Goal: Information Seeking & Learning: Check status

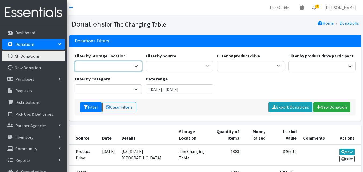
click at [121, 62] on select "The Changing Table" at bounding box center [108, 66] width 67 height 10
click at [131, 67] on select "The Changing Table" at bounding box center [108, 66] width 67 height 10
click at [153, 91] on input "July 4, 2025 - October 4, 2025" at bounding box center [179, 89] width 67 height 10
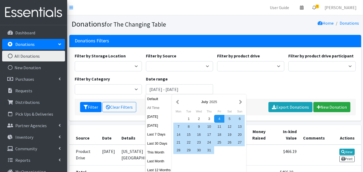
click at [151, 109] on button "All Time" at bounding box center [159, 108] width 26 height 8
type input "September 4, 1925 - September 4, 2026"
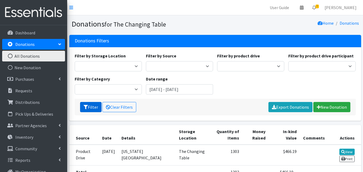
click at [92, 106] on button "Filter" at bounding box center [90, 107] width 21 height 10
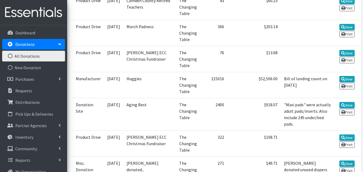
scroll to position [565, 0]
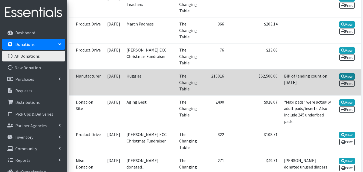
click at [349, 79] on link "View" at bounding box center [346, 76] width 15 height 6
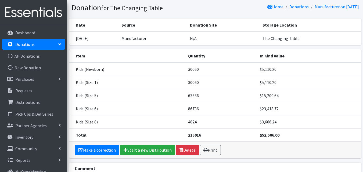
scroll to position [18, 0]
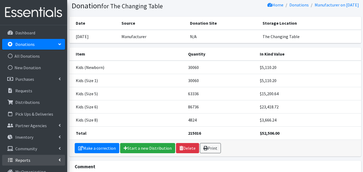
click at [33, 159] on link "Reports" at bounding box center [33, 160] width 63 height 11
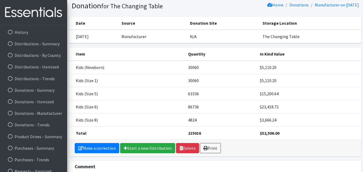
scroll to position [164, 0]
click at [45, 79] on link "Distributions - Trends" at bounding box center [33, 78] width 63 height 11
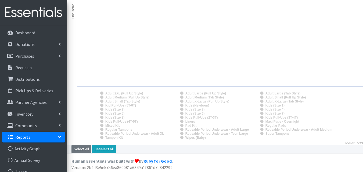
scroll to position [100, 0]
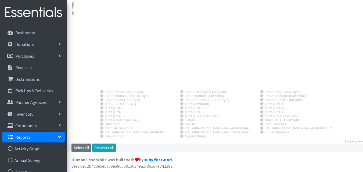
click at [57, 139] on link "Reports" at bounding box center [33, 137] width 63 height 11
click at [57, 138] on link "Reports" at bounding box center [33, 137] width 63 height 11
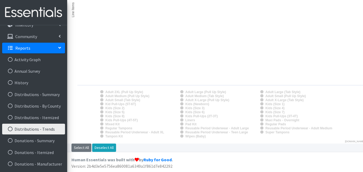
scroll to position [89, 0]
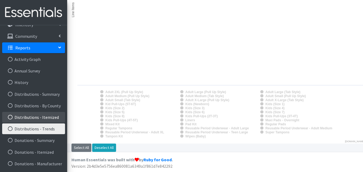
click at [53, 119] on link "Distributions - Itemized" at bounding box center [33, 117] width 63 height 11
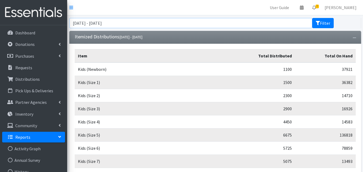
click at [291, 23] on input "[DATE] - [DATE]" at bounding box center [190, 23] width 243 height 10
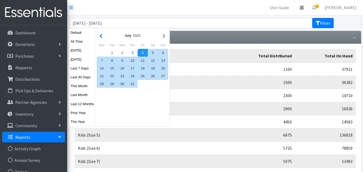
click at [102, 35] on button "button" at bounding box center [101, 35] width 6 height 7
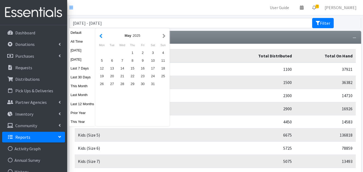
click at [102, 36] on button "button" at bounding box center [101, 35] width 6 height 7
click at [102, 37] on button "button" at bounding box center [101, 35] width 6 height 7
click at [101, 37] on button "button" at bounding box center [101, 35] width 6 height 7
click at [102, 36] on button "button" at bounding box center [101, 35] width 6 height 7
click at [102, 37] on button "button" at bounding box center [101, 35] width 6 height 7
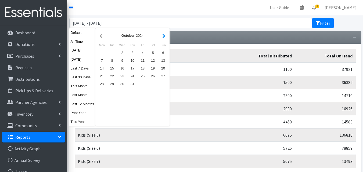
click at [163, 34] on button "button" at bounding box center [164, 35] width 6 height 7
click at [143, 51] on div "1" at bounding box center [143, 53] width 10 height 8
click at [165, 36] on button "button" at bounding box center [164, 35] width 6 height 7
click at [164, 36] on button "button" at bounding box center [164, 35] width 6 height 7
click at [163, 37] on button "button" at bounding box center [164, 35] width 6 height 7
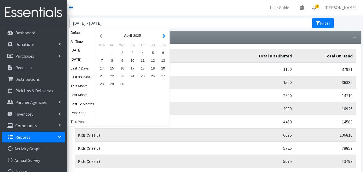
click at [163, 38] on button "button" at bounding box center [164, 35] width 6 height 7
click at [164, 39] on button "button" at bounding box center [164, 35] width 6 height 7
click at [132, 54] on div "4" at bounding box center [132, 53] width 10 height 8
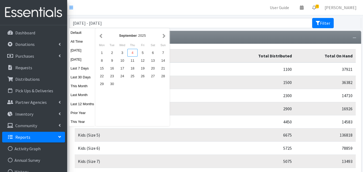
type input "[DATE] - [DATE]"
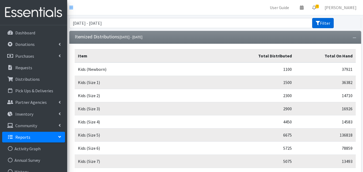
click at [323, 22] on button "Filter" at bounding box center [322, 23] width 21 height 10
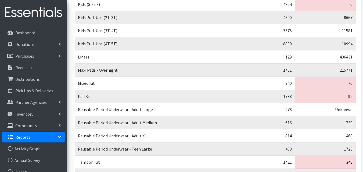
scroll to position [300, 0]
